Goal: Task Accomplishment & Management: Complete application form

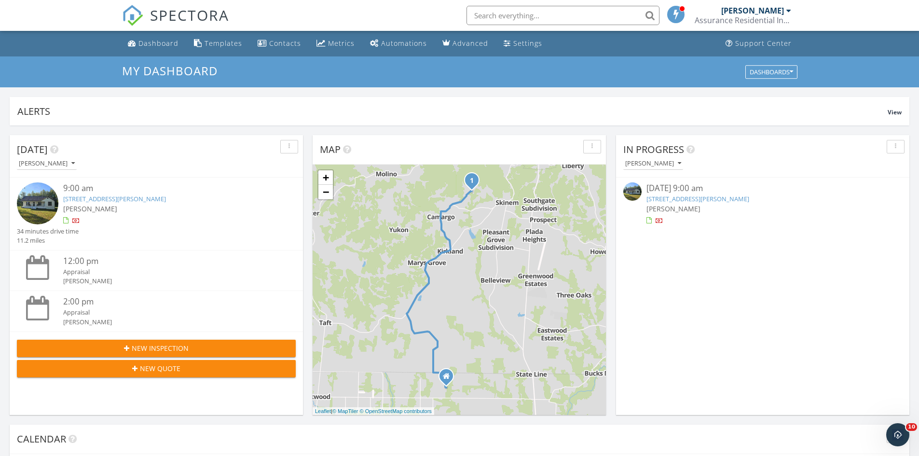
click at [672, 203] on link "[STREET_ADDRESS][PERSON_NAME]" at bounding box center [697, 198] width 103 height 9
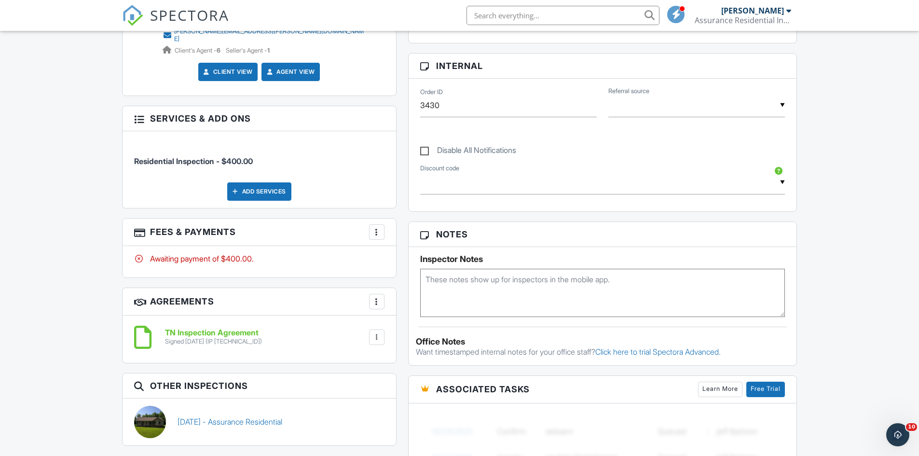
click at [376, 227] on div at bounding box center [377, 232] width 10 height 10
click at [417, 328] on div "Paid In Full" at bounding box center [425, 334] width 93 height 12
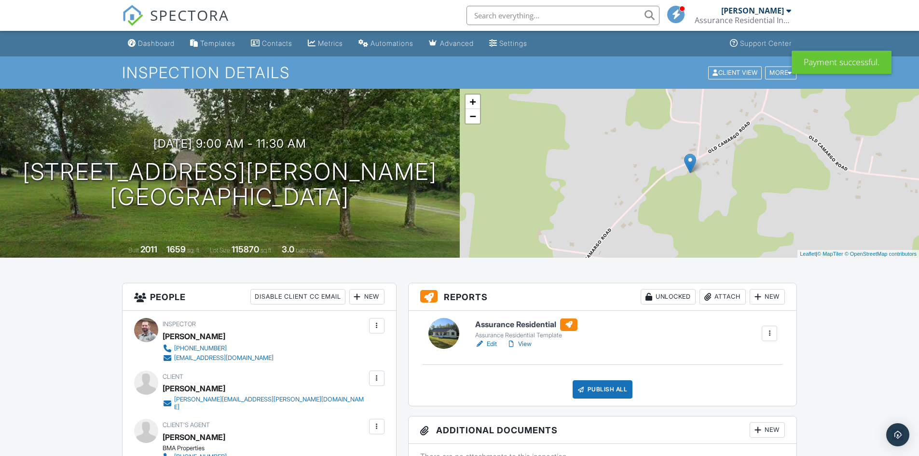
click at [191, 17] on span "SPECTORA" at bounding box center [189, 15] width 79 height 20
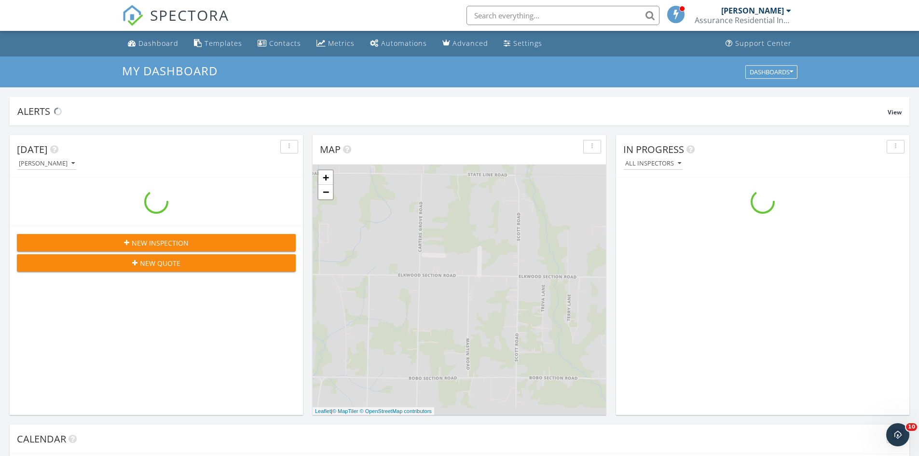
scroll to position [893, 934]
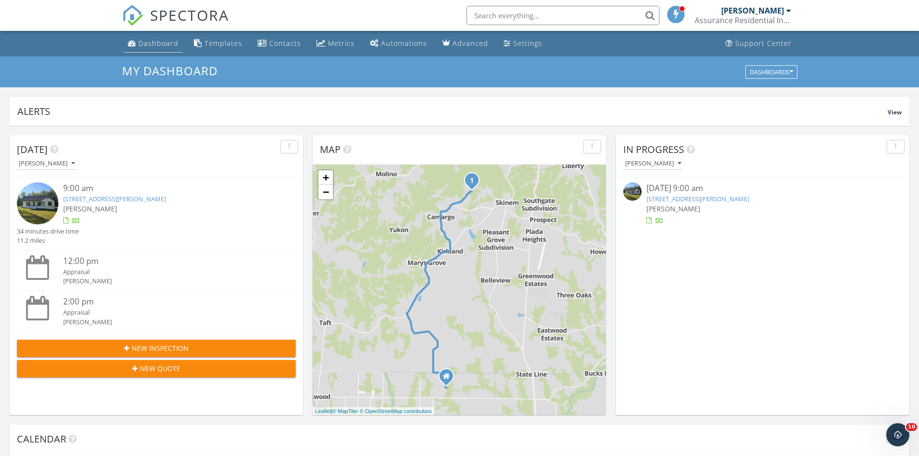
click at [160, 36] on link "Dashboard" at bounding box center [153, 44] width 58 height 18
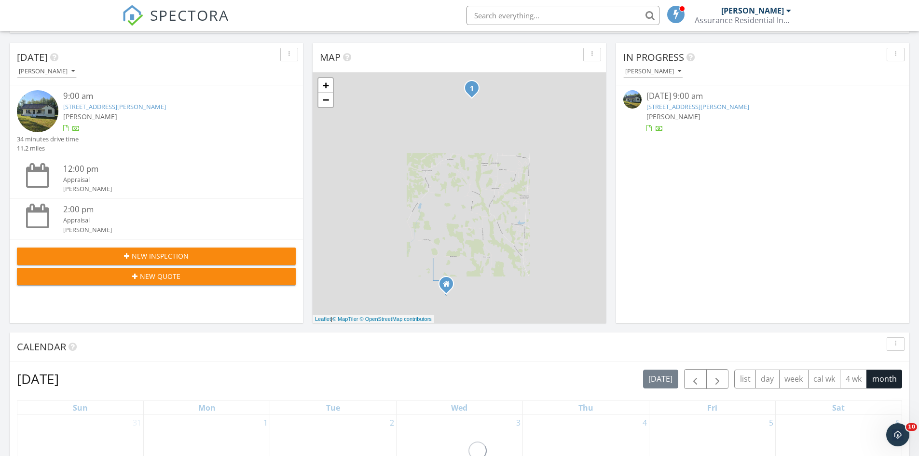
scroll to position [96, 0]
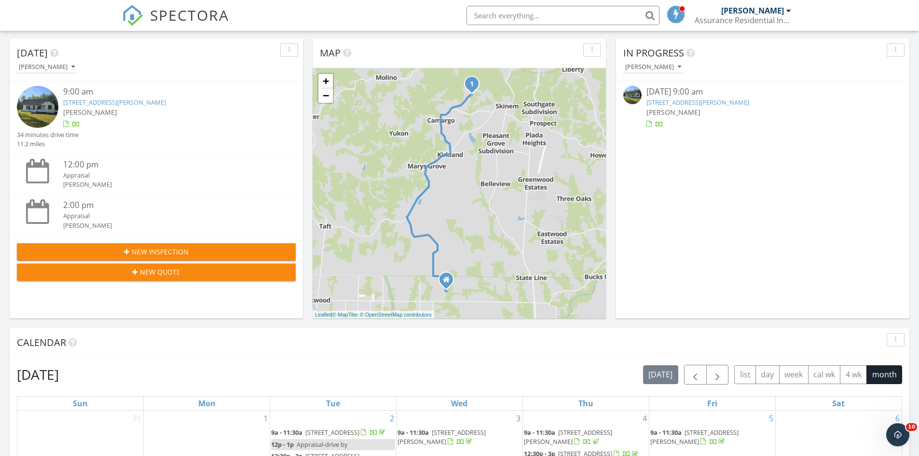
click at [161, 250] on span "New Inspection" at bounding box center [160, 251] width 57 height 10
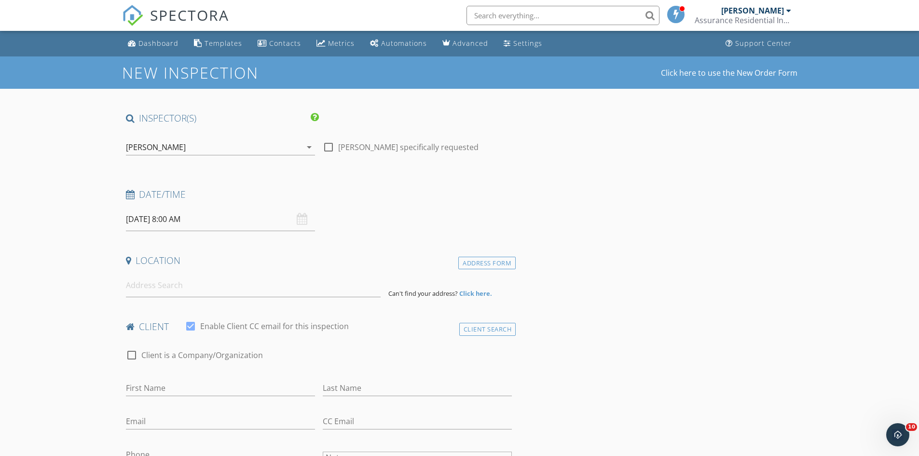
click at [178, 213] on input "[DATE] 8:00 AM" at bounding box center [220, 219] width 189 height 24
type input "12"
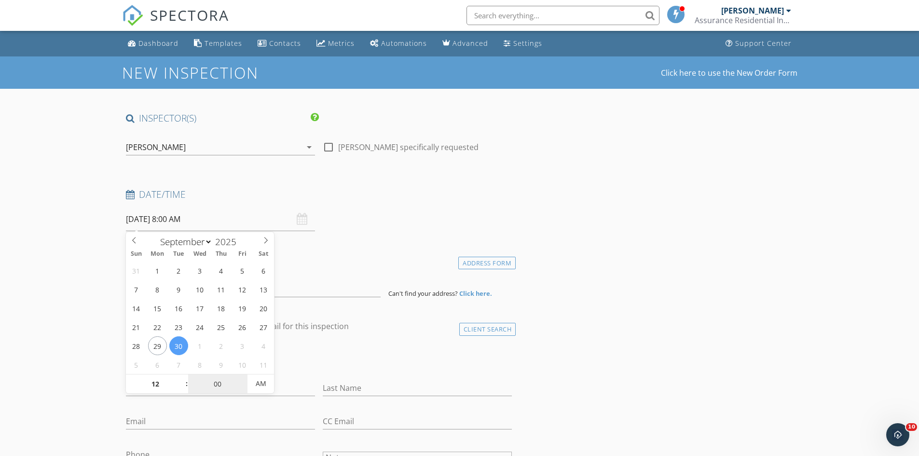
type input "[DATE] 12:00 AM"
type input "30"
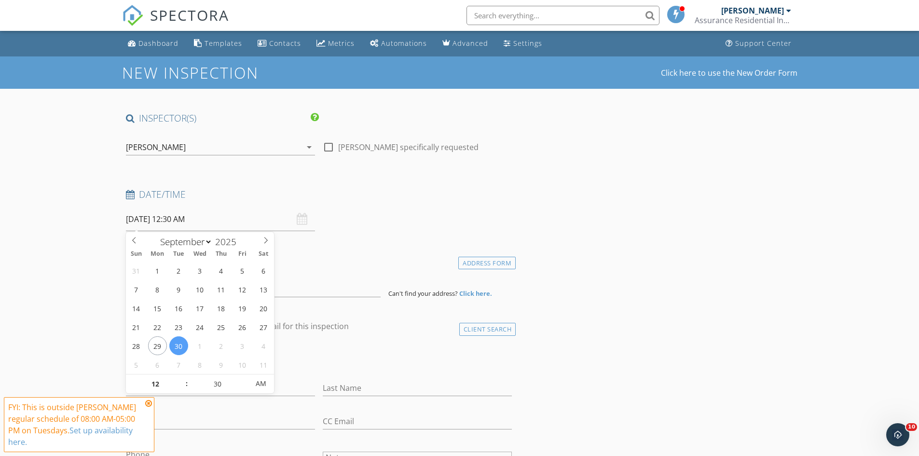
click at [147, 399] on div "FYI: This is outside [PERSON_NAME] regular schedule of 08:00 AM-05:00 PM on Tue…" at bounding box center [79, 424] width 150 height 55
click at [196, 225] on input "[DATE] 12:30 AM" at bounding box center [220, 219] width 189 height 24
type input "[DATE] 12:30 PM"
click at [260, 384] on span "PM" at bounding box center [260, 383] width 27 height 19
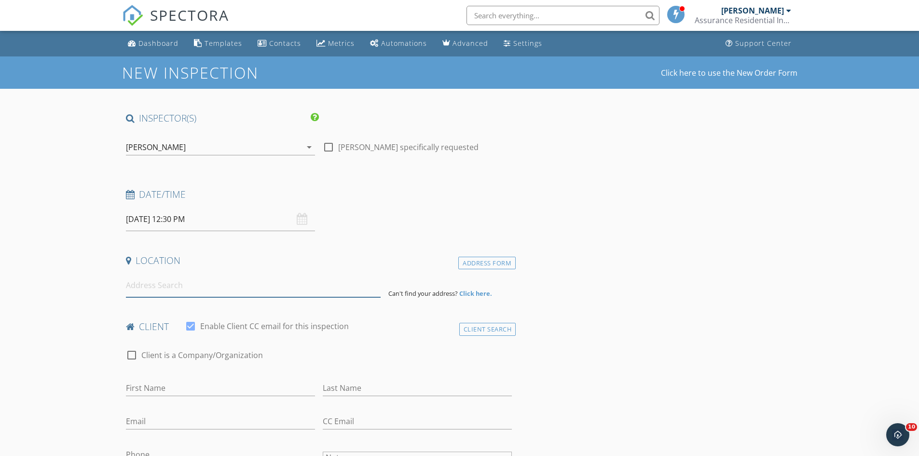
click at [269, 290] on input at bounding box center [253, 285] width 255 height 24
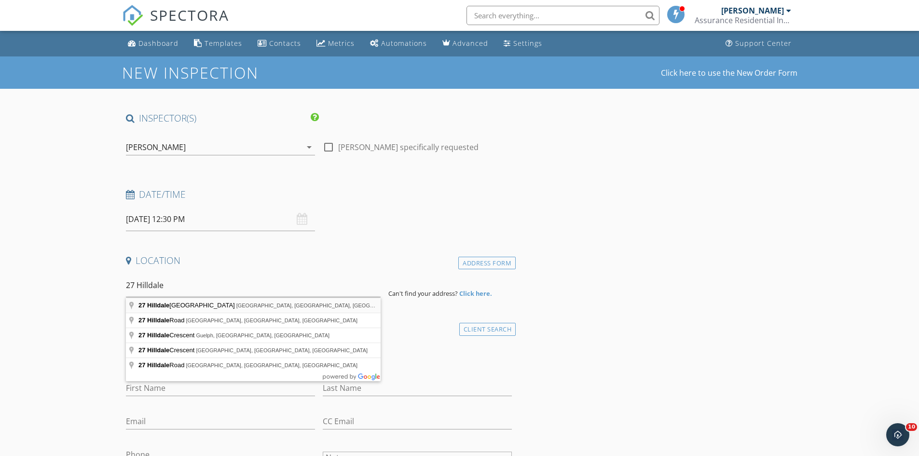
type input "27 Hilldale Church Road, Fayetteville, TN, USA"
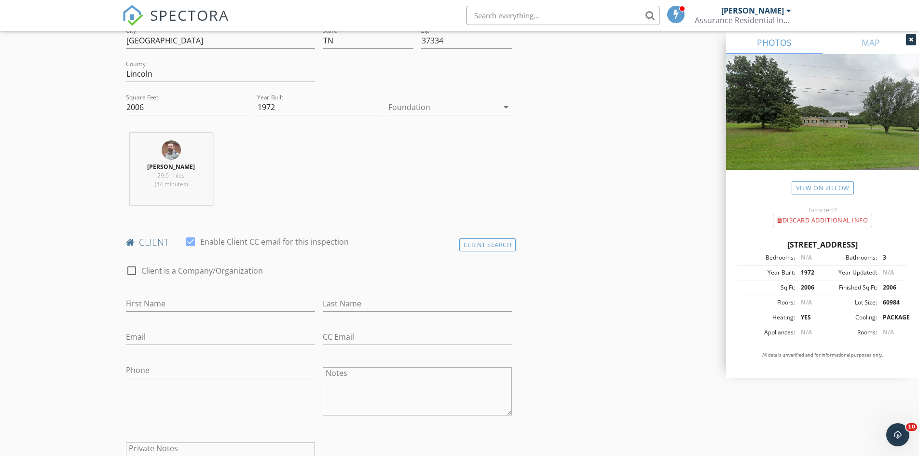
scroll to position [289, 0]
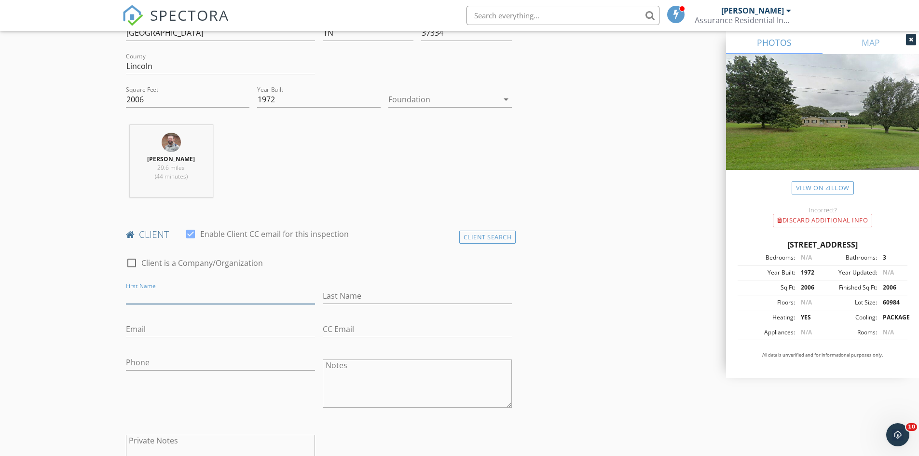
click at [238, 295] on input "First Name" at bounding box center [220, 296] width 189 height 16
type input "Luke and Heidi"
click at [335, 299] on input "Eaks" at bounding box center [417, 296] width 189 height 16
type input "Eakes"
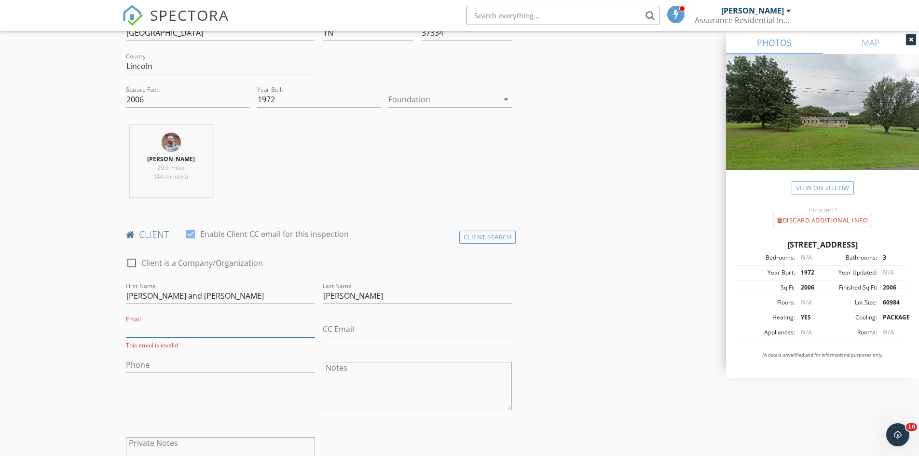
click at [248, 323] on input "Email" at bounding box center [220, 329] width 189 height 16
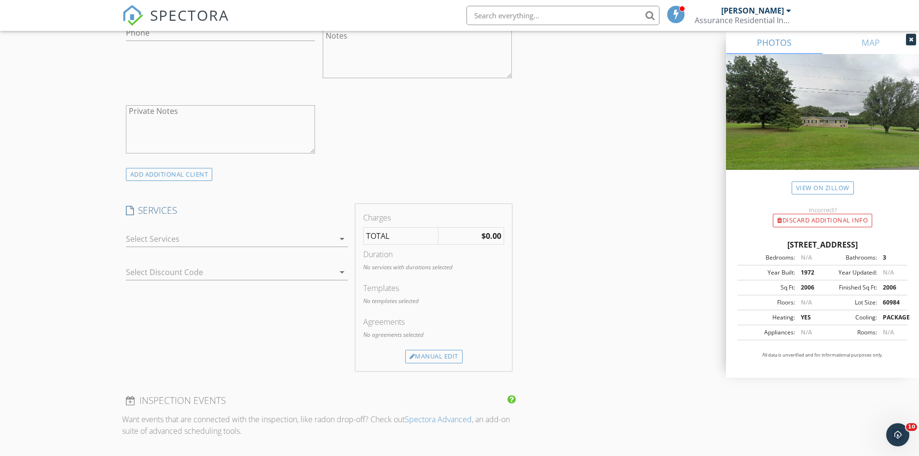
scroll to position [627, 0]
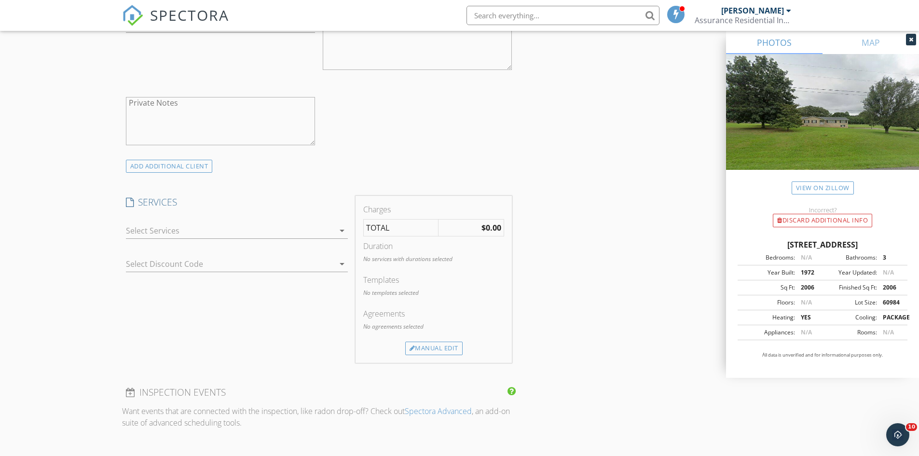
type input "lukeeakes@gmail.com"
click at [165, 227] on div at bounding box center [230, 230] width 208 height 15
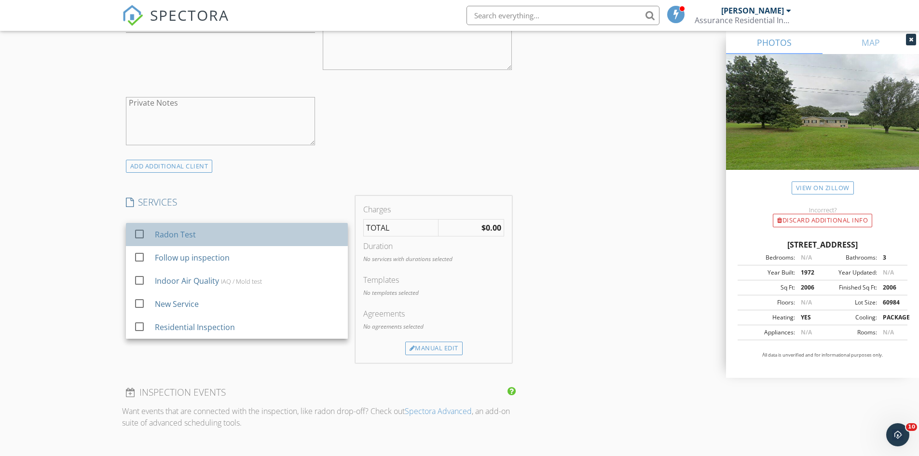
click at [174, 234] on div "Radon Test" at bounding box center [174, 235] width 41 height 12
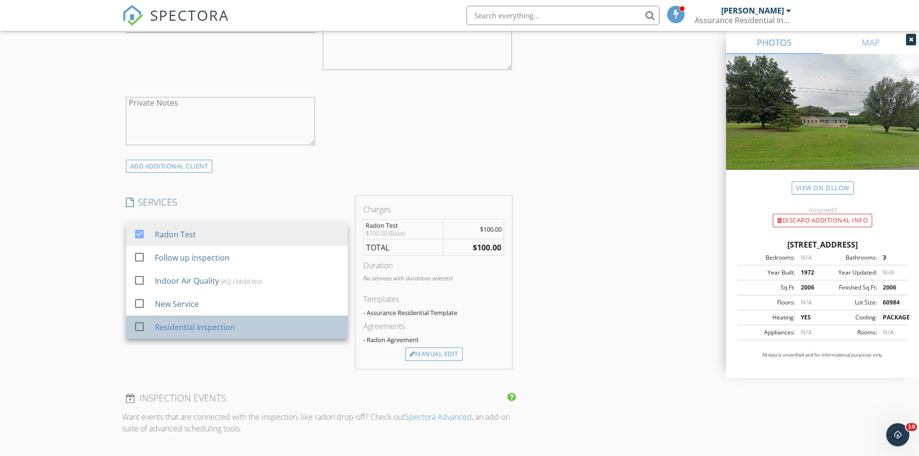
click at [192, 330] on div "Residential Inspection" at bounding box center [194, 327] width 80 height 12
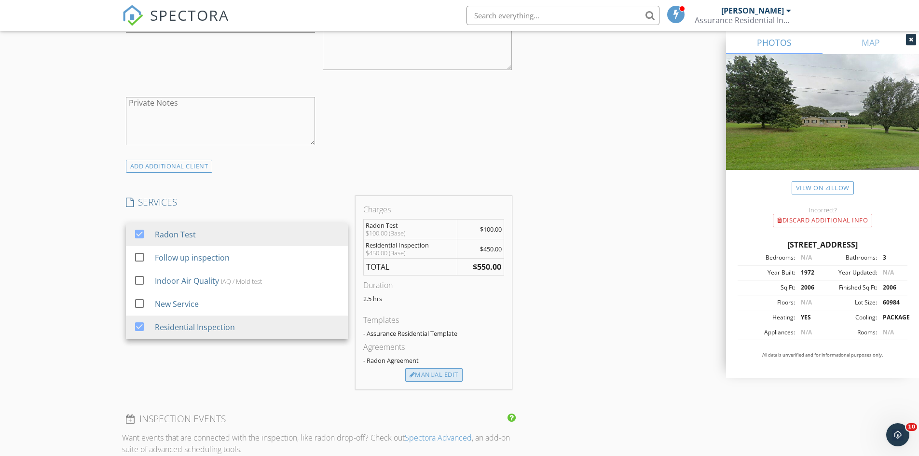
click at [439, 371] on div "Manual Edit" at bounding box center [433, 375] width 57 height 14
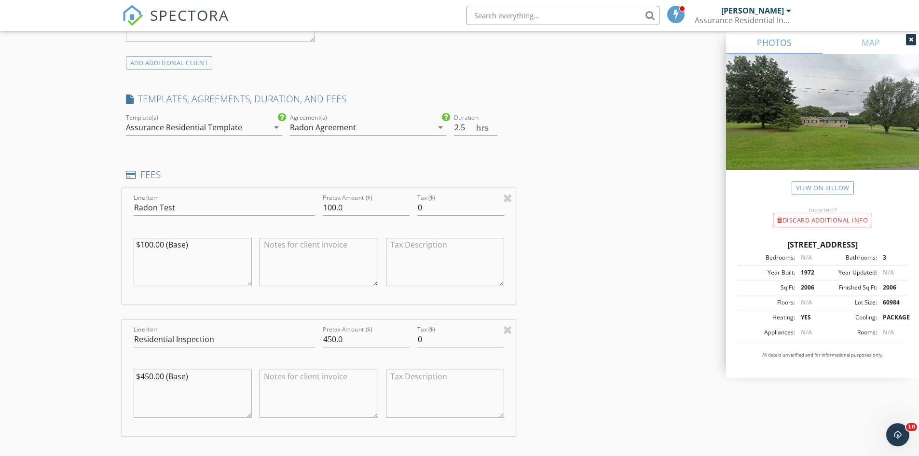
scroll to position [772, 0]
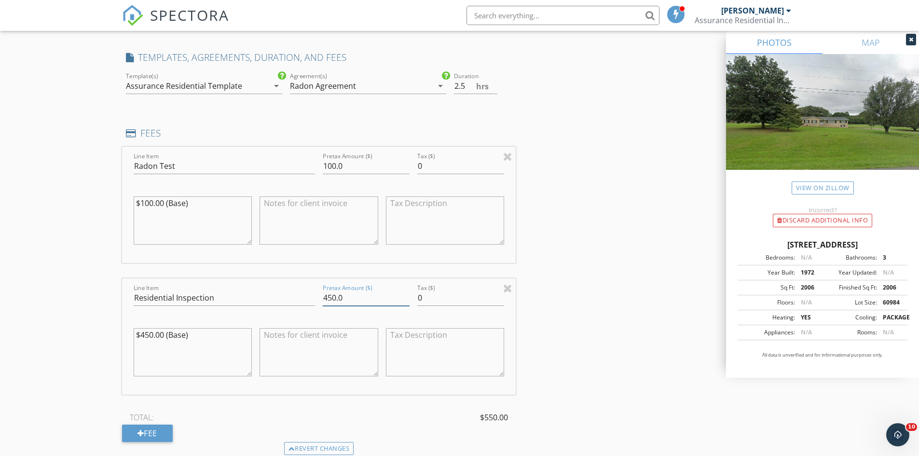
drag, startPoint x: 367, startPoint y: 299, endPoint x: 257, endPoint y: 313, distance: 110.8
click at [257, 313] on div "Line Item Residential Inspection Pretax Amount ($) 450.0 Tax ($) 0 $450.00 (Bas…" at bounding box center [319, 336] width 394 height 116
type input "500.00"
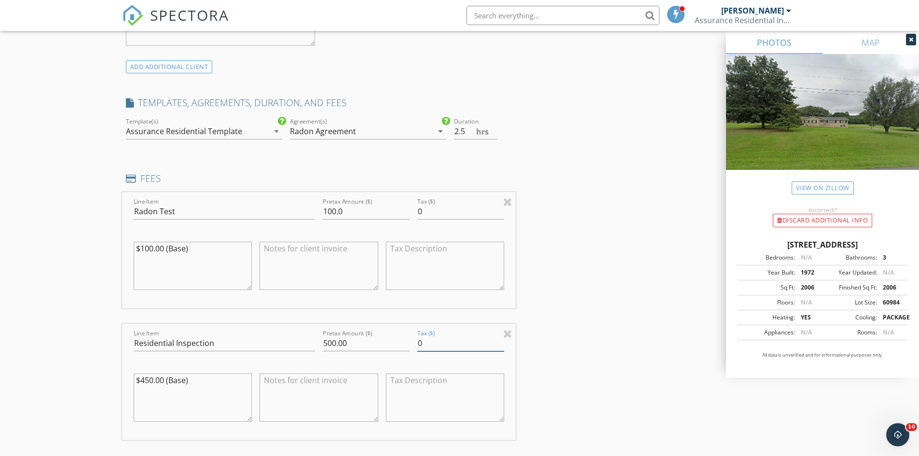
scroll to position [675, 0]
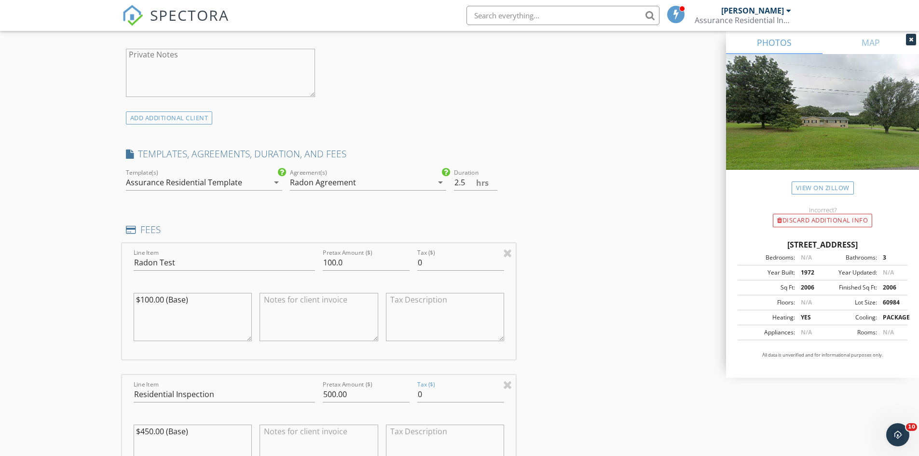
click at [318, 181] on div "Radon Agreement" at bounding box center [323, 182] width 66 height 9
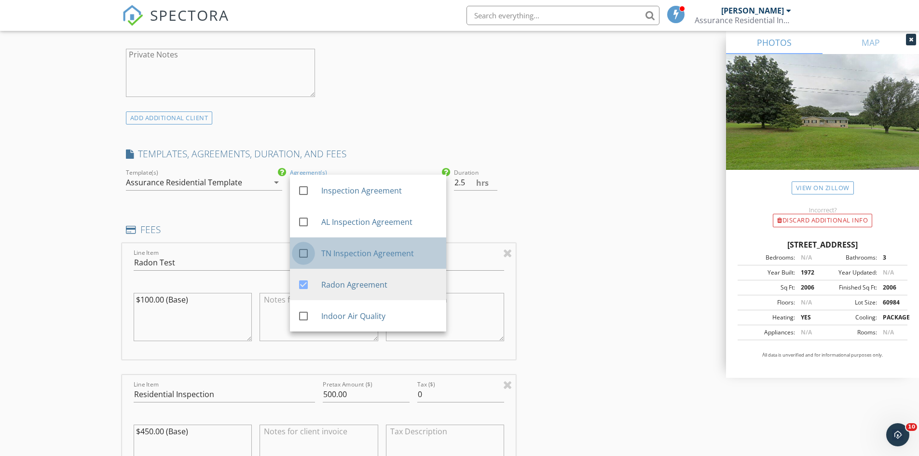
click at [308, 251] on div at bounding box center [303, 253] width 16 height 16
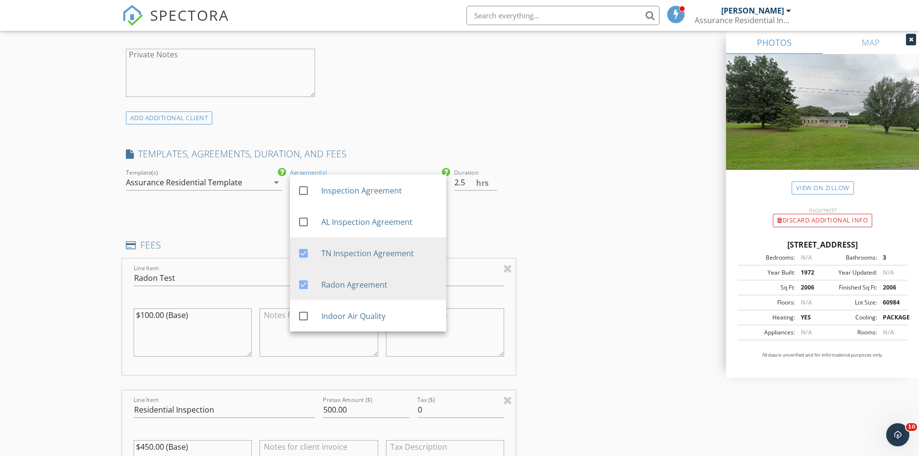
click at [577, 219] on div "INSPECTOR(S) check_box Chad Maddox PRIMARY Chad Maddox arrow_drop_down check_bo…" at bounding box center [459, 354] width 675 height 1834
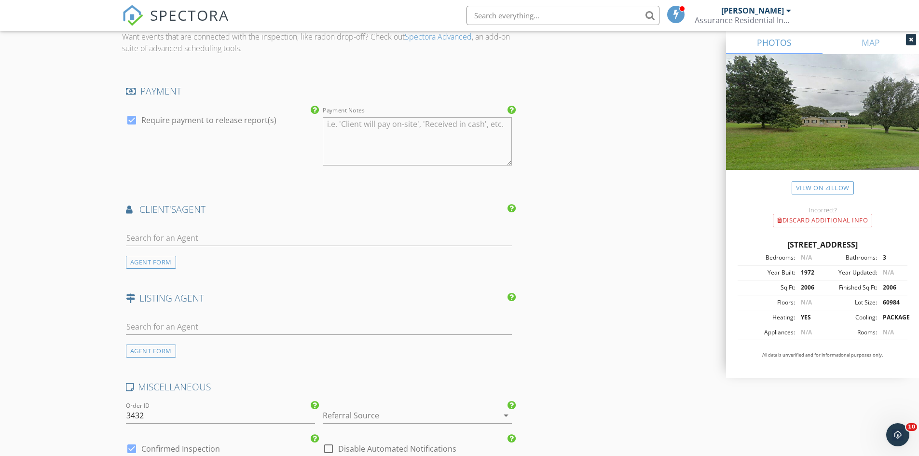
scroll to position [1302, 0]
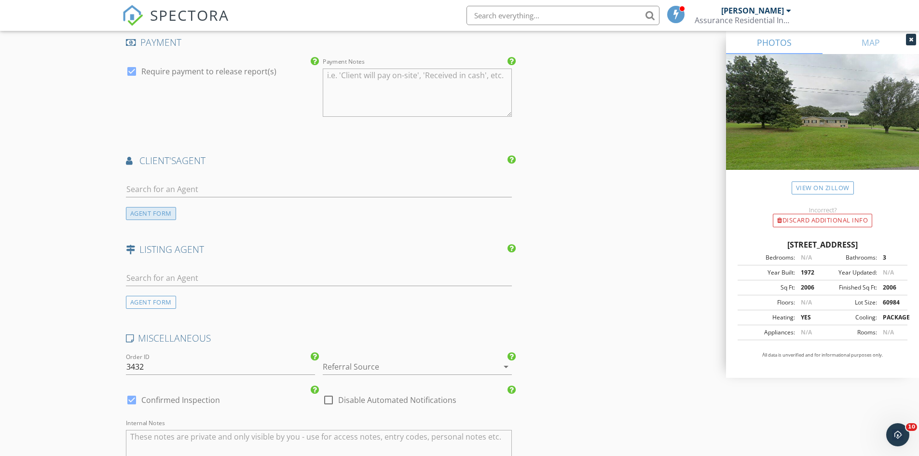
click at [149, 211] on div "AGENT FORM" at bounding box center [151, 213] width 50 height 13
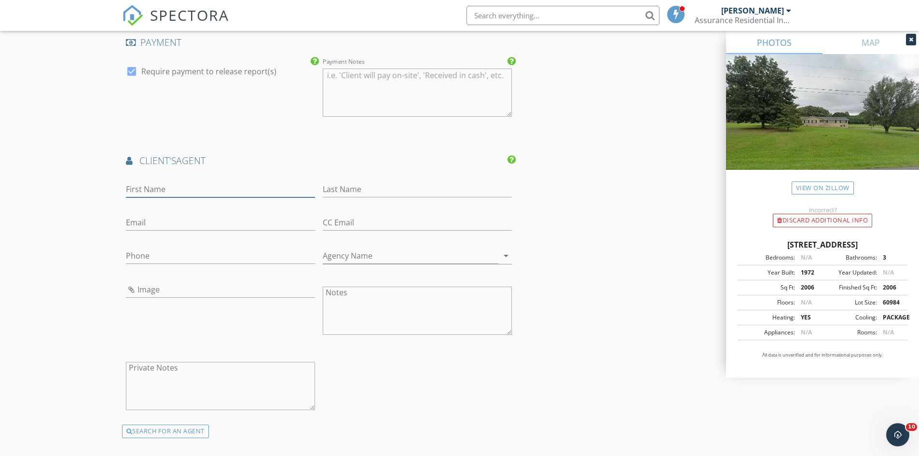
click at [218, 194] on input "First Name" at bounding box center [220, 189] width 189 height 16
type input "[PERSON_NAME]"
type input "[EMAIL_ADDRESS][DOMAIN_NAME]"
click at [266, 259] on input "Phone" at bounding box center [220, 256] width 189 height 16
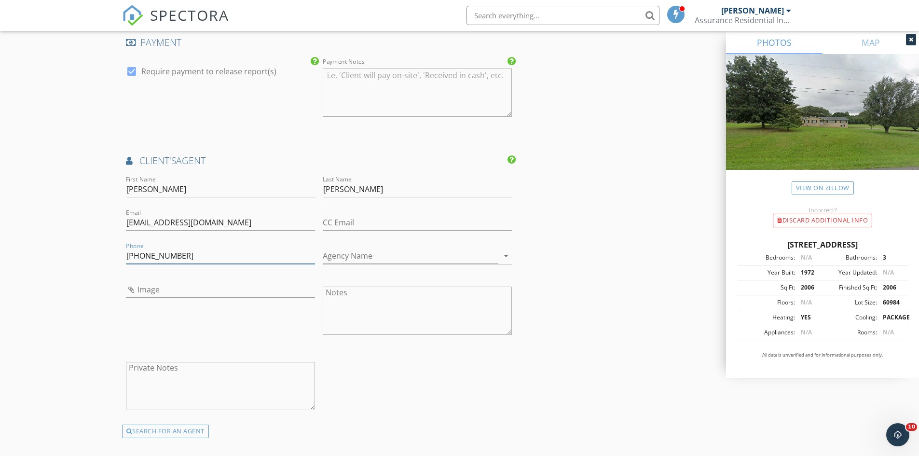
type input "[PHONE_NUMBER]"
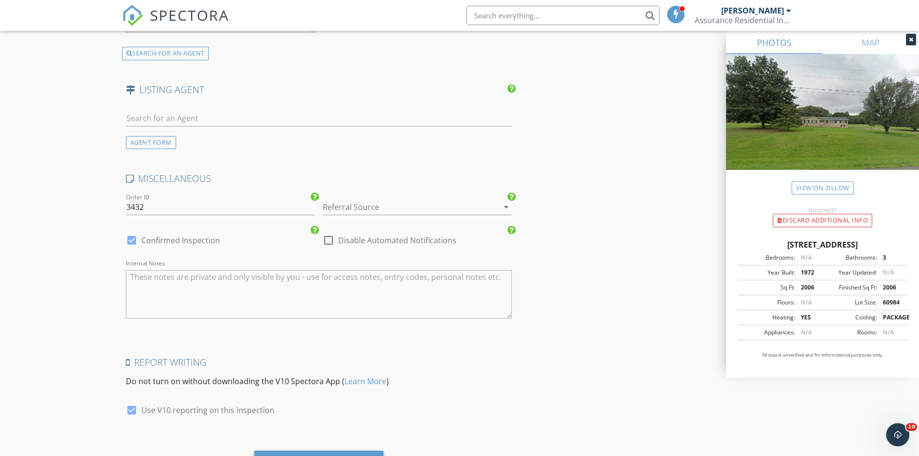
scroll to position [1731, 0]
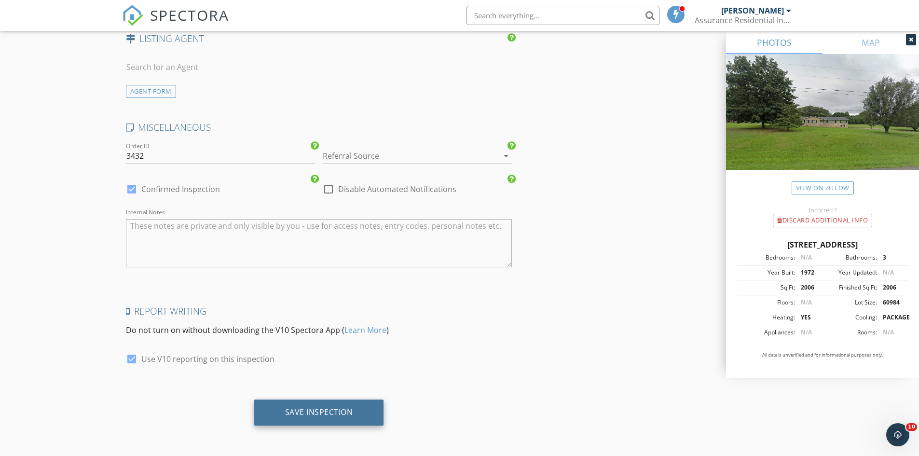
click at [322, 406] on div "Save Inspection" at bounding box center [319, 412] width 130 height 26
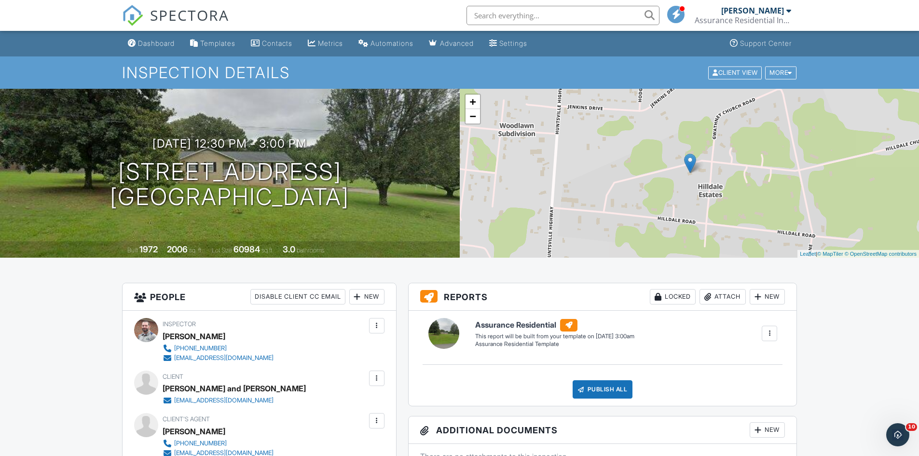
click at [198, 16] on span "SPECTORA" at bounding box center [189, 15] width 79 height 20
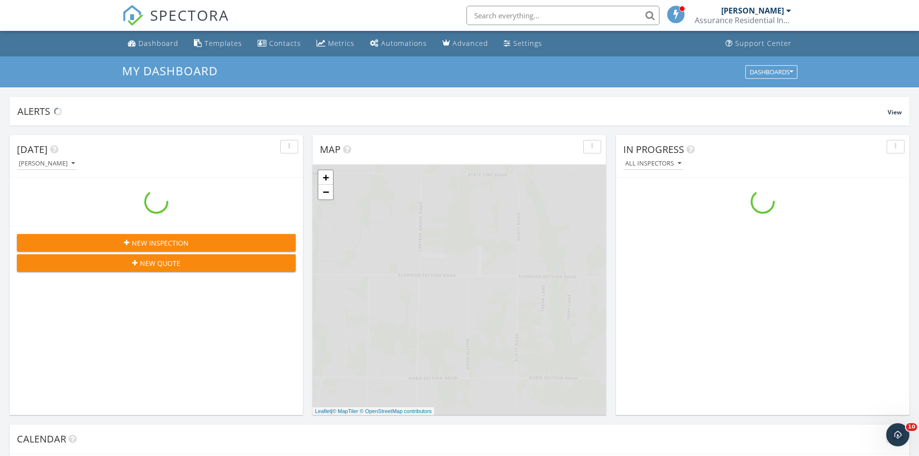
scroll to position [893, 934]
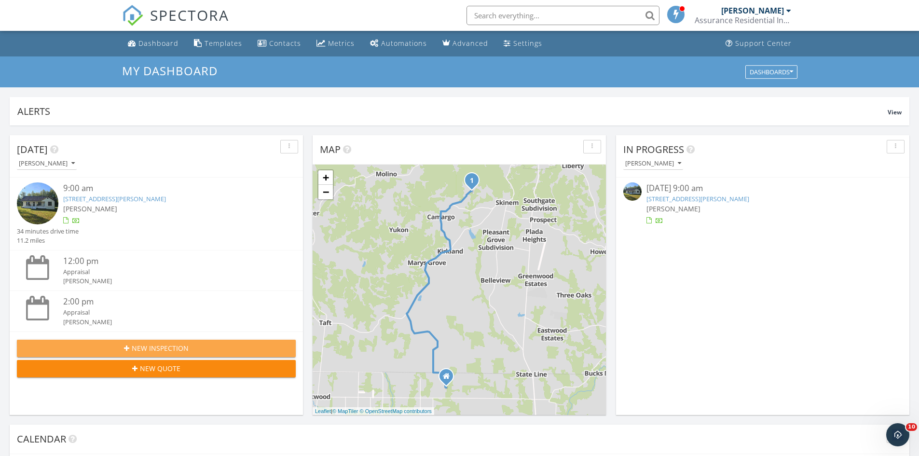
click at [161, 350] on span "New Inspection" at bounding box center [160, 348] width 57 height 10
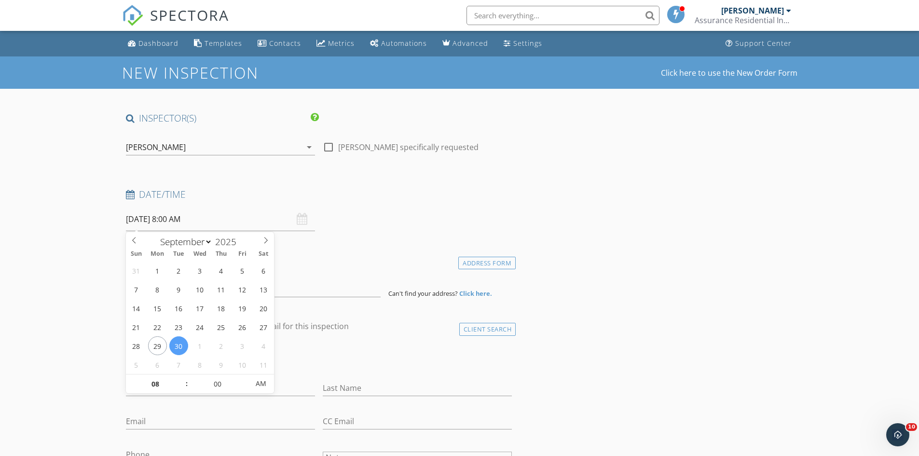
click at [171, 221] on input "[DATE] 8:00 AM" at bounding box center [220, 219] width 189 height 24
select select "9"
type input "[DATE] 8:00 AM"
type input "09"
type input "[DATE] 9:00 AM"
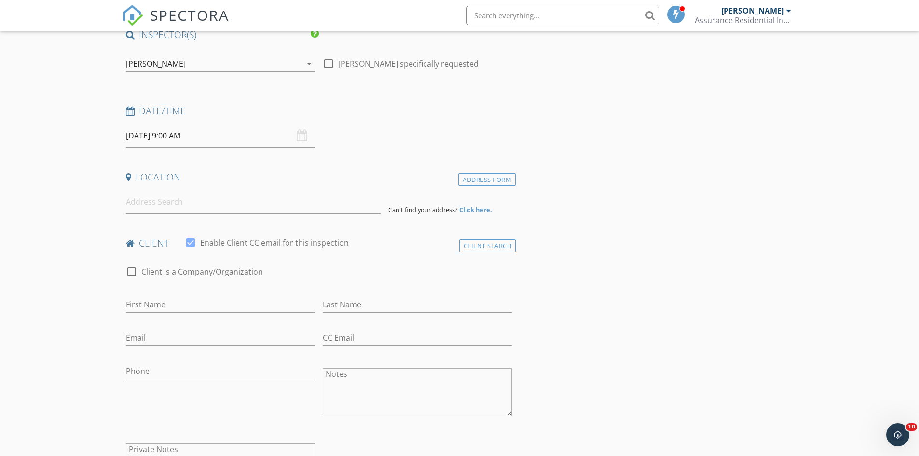
scroll to position [96, 0]
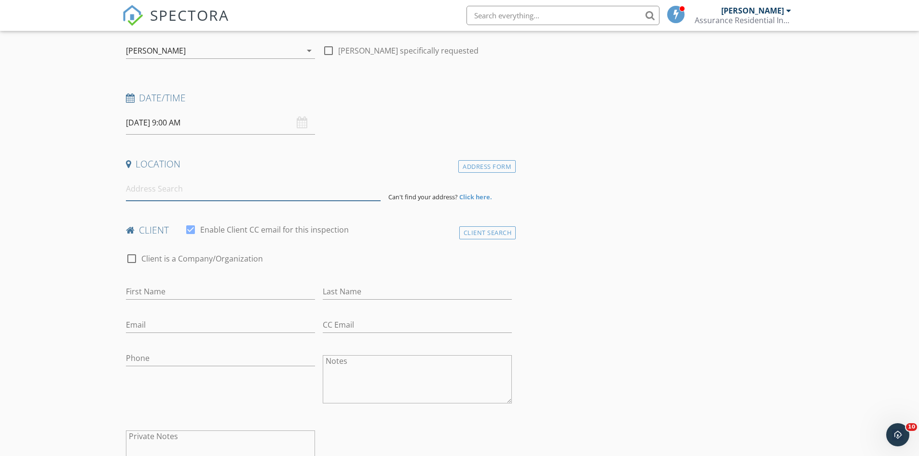
click at [248, 192] on input at bounding box center [253, 189] width 255 height 24
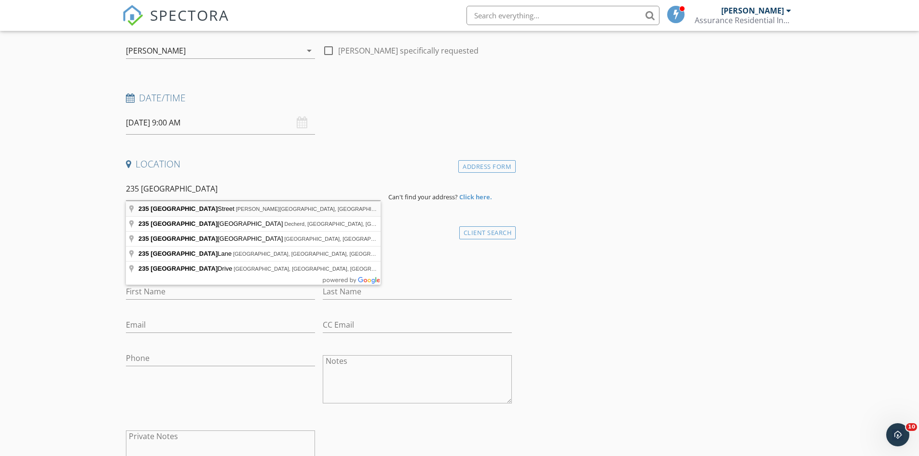
type input "235 Lakeview Street, Estill Springs, TN, USA"
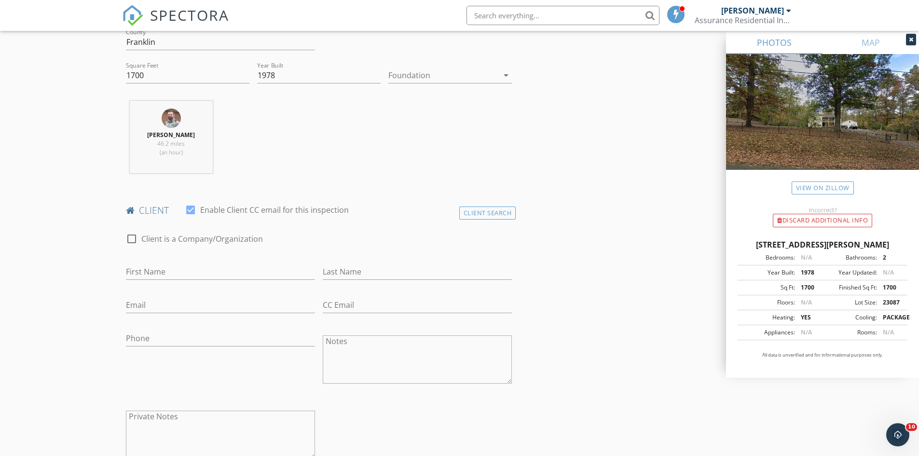
scroll to position [338, 0]
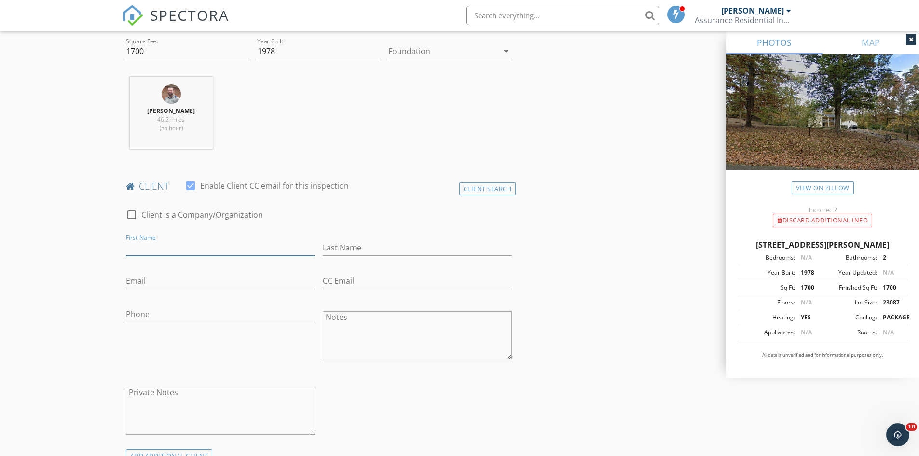
click at [243, 247] on input "First Name" at bounding box center [220, 248] width 189 height 16
type input "Patty"
type input "Gray"
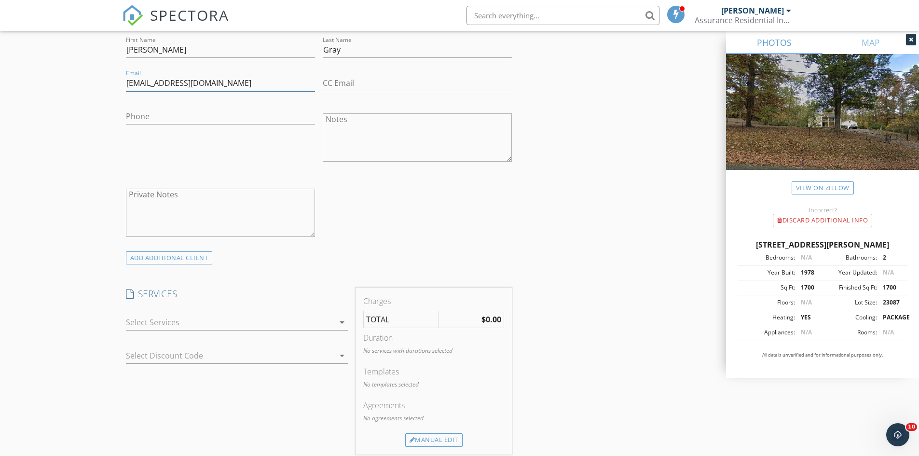
scroll to position [675, 0]
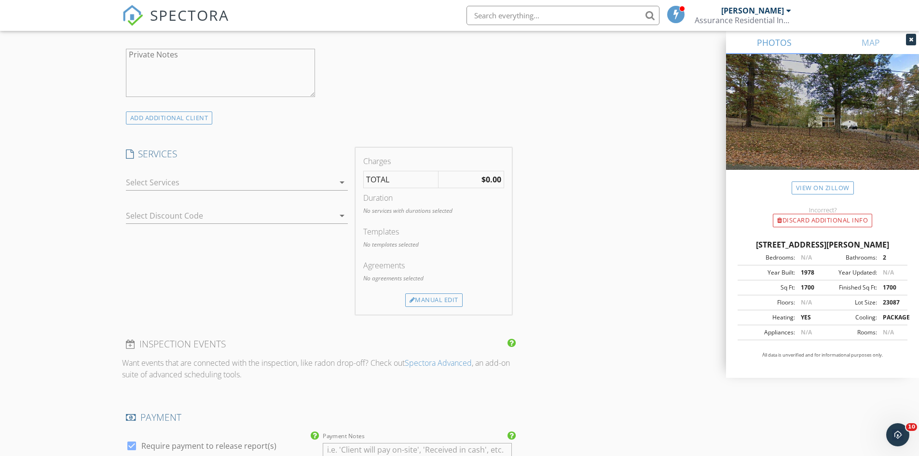
type input "harukibbydokebutt@gmail.com"
click at [230, 185] on div at bounding box center [230, 182] width 208 height 15
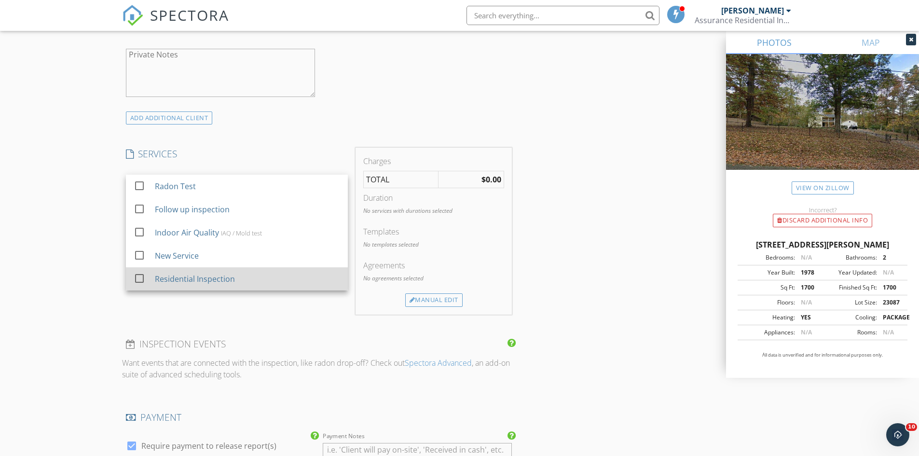
click at [201, 281] on div "Residential Inspection" at bounding box center [194, 279] width 80 height 12
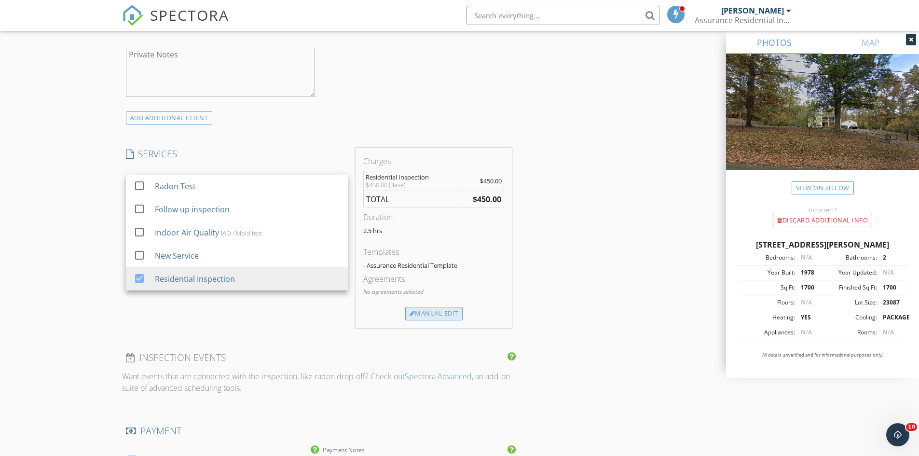
click at [432, 315] on div "Manual Edit" at bounding box center [433, 314] width 57 height 14
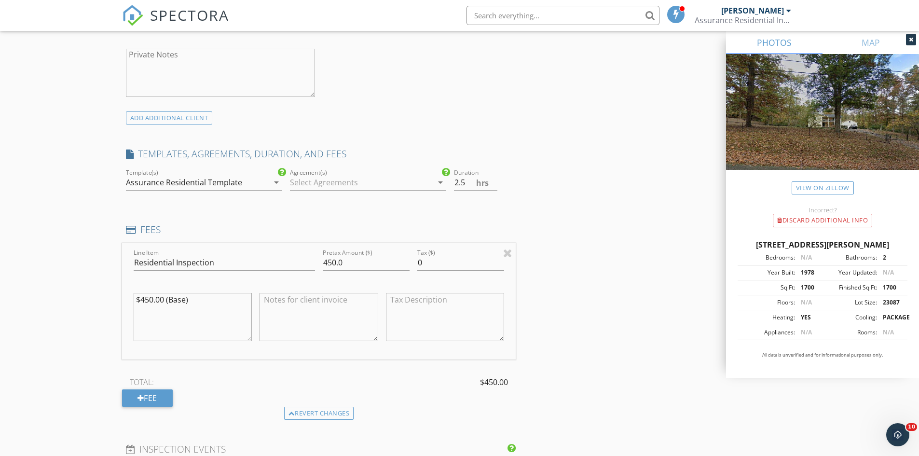
click at [325, 182] on div at bounding box center [361, 182] width 143 height 15
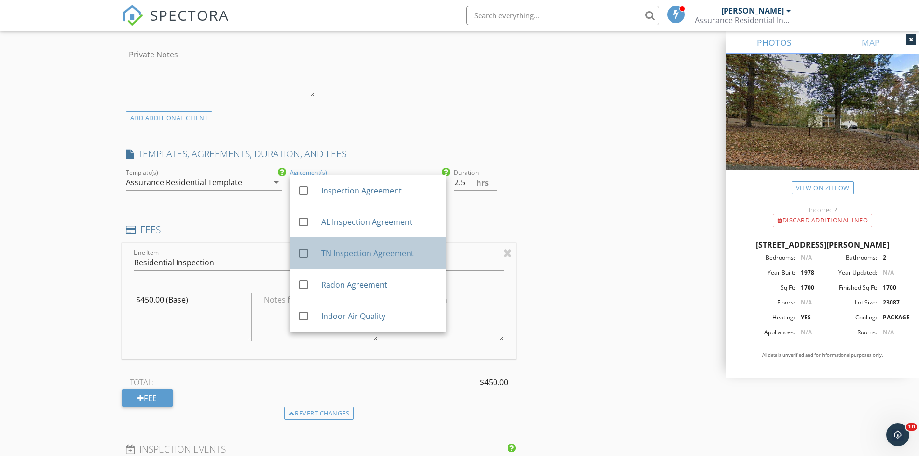
click at [353, 258] on div "TN Inspection Agreement" at bounding box center [379, 253] width 117 height 12
click at [616, 242] on div "INSPECTOR(S) check_box Chad Maddox PRIMARY Chad Maddox arrow_drop_down check_bo…" at bounding box center [459, 280] width 675 height 1687
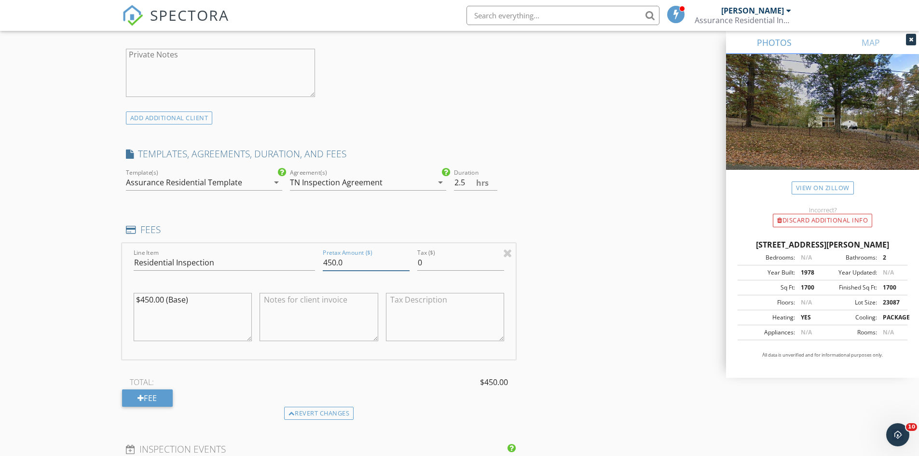
drag, startPoint x: 359, startPoint y: 263, endPoint x: 237, endPoint y: 285, distance: 123.9
click at [237, 285] on div "Line Item Residential Inspection Pretax Amount ($) 450.0 Tax ($) 0 $450.00 (Bas…" at bounding box center [319, 301] width 394 height 116
type input "450.00"
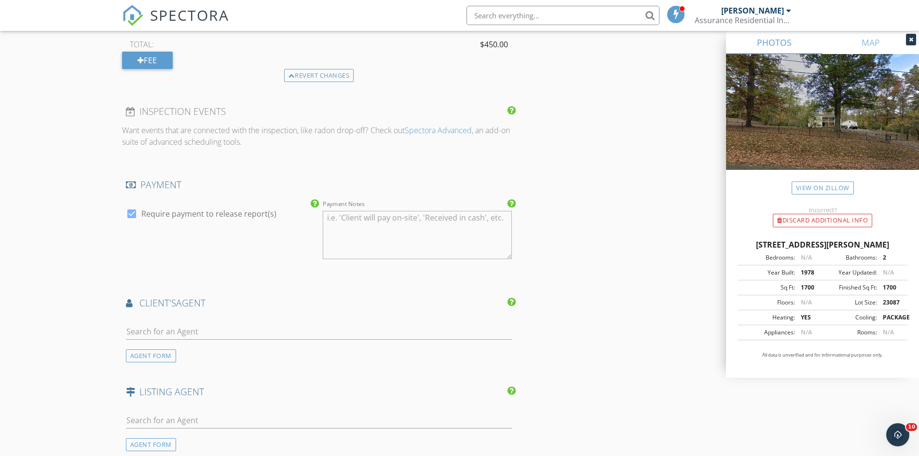
scroll to position [1061, 0]
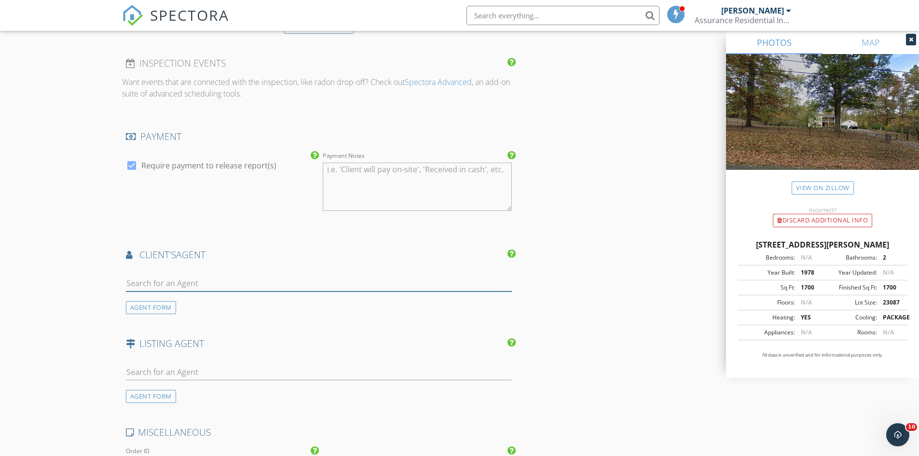
click at [232, 285] on input "text" at bounding box center [319, 283] width 386 height 16
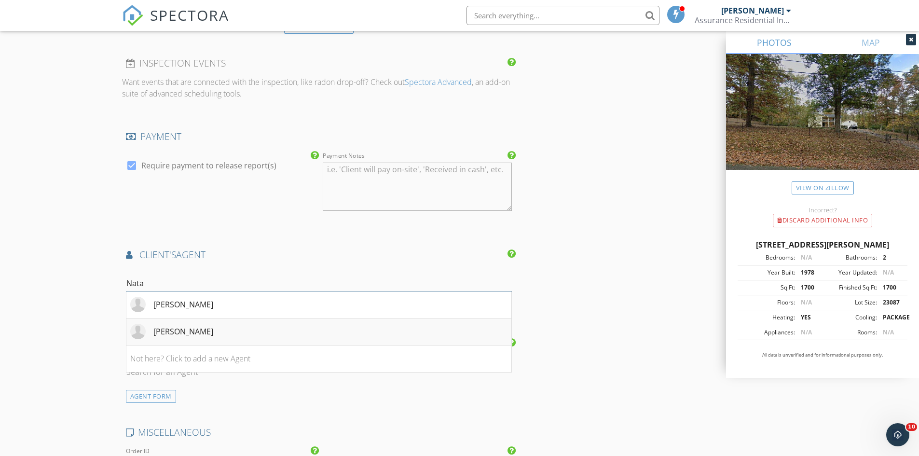
type input "Nata"
click at [221, 328] on li "Natalie Marty" at bounding box center [318, 331] width 385 height 27
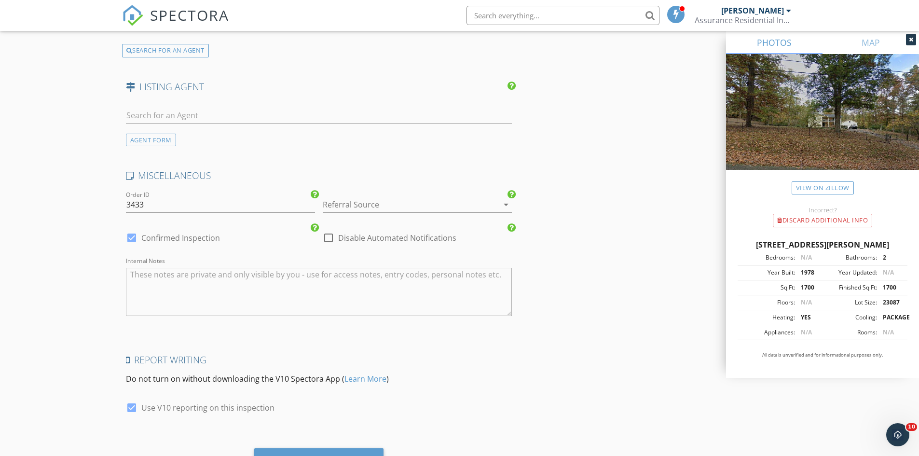
scroll to position [1586, 0]
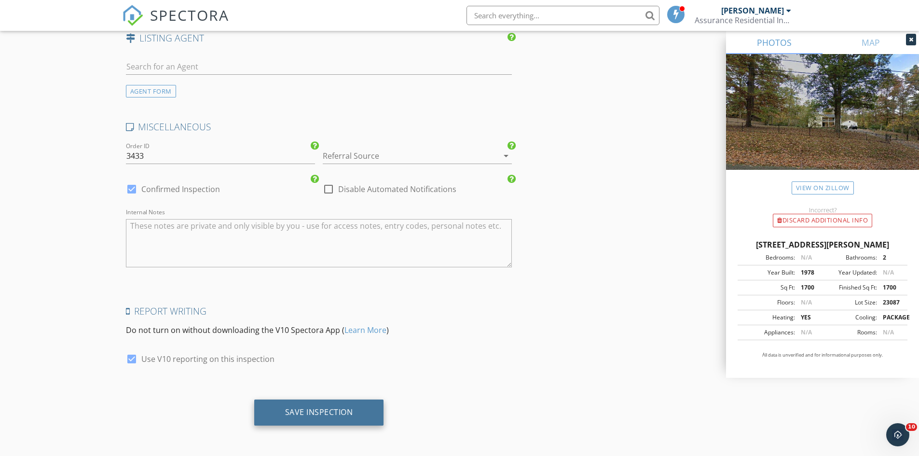
click at [322, 404] on div "Save Inspection" at bounding box center [319, 412] width 130 height 26
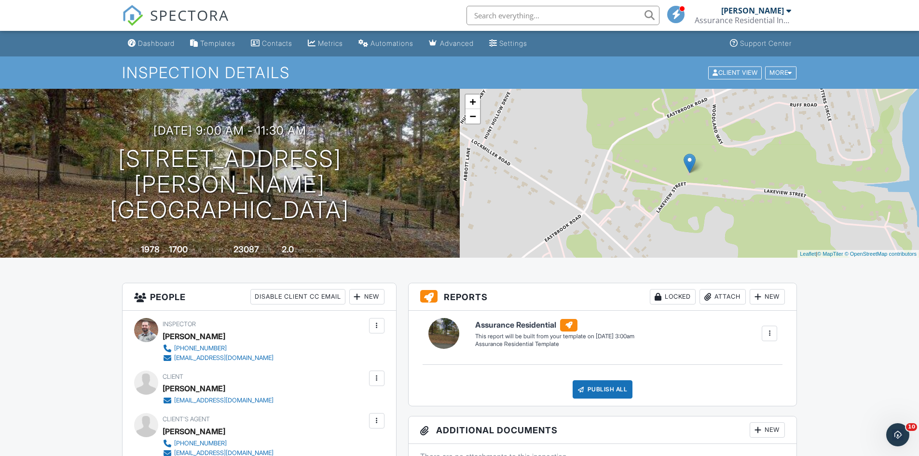
click at [184, 10] on span "SPECTORA" at bounding box center [189, 15] width 79 height 20
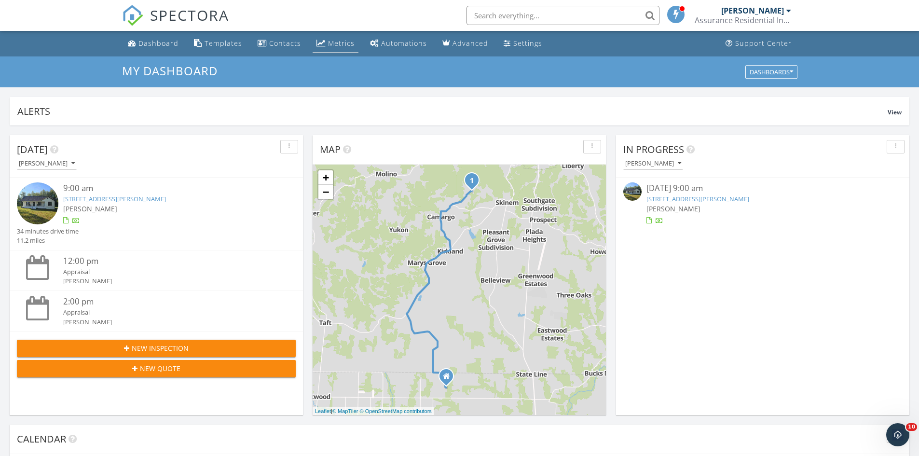
click at [330, 46] on div "Metrics" at bounding box center [341, 43] width 27 height 9
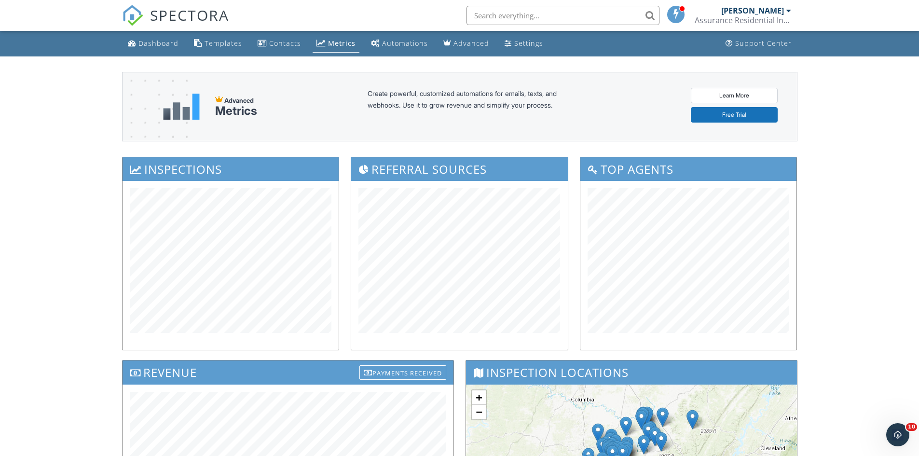
click at [160, 19] on span "SPECTORA" at bounding box center [189, 15] width 79 height 20
